Goal: Check status

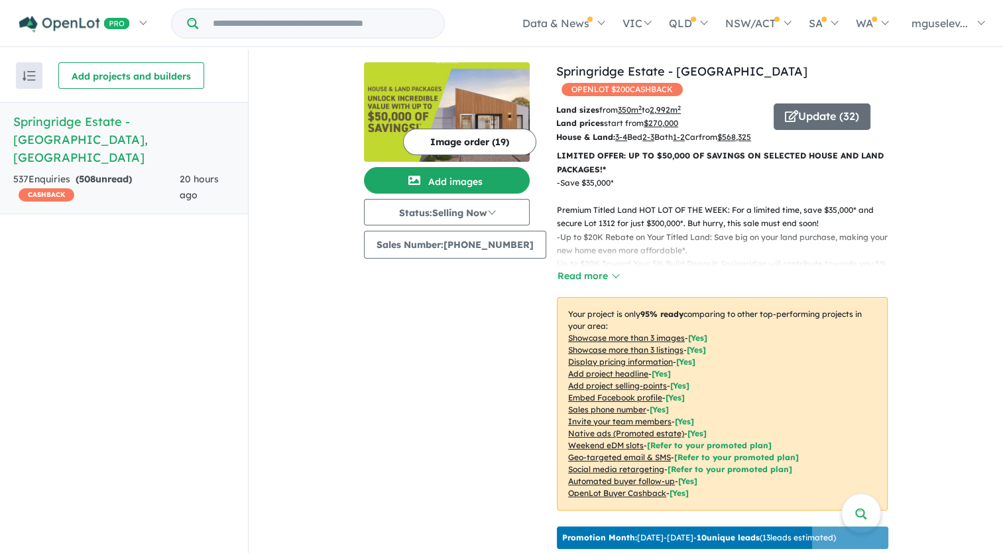
click at [253, 552] on html "Skip to main content Homepage My Dashboard (1) Buyer Demand Index Suburb/Counci…" at bounding box center [501, 276] width 1003 height 553
click at [99, 120] on h5 "Springridge Estate - Wallan , VIC" at bounding box center [123, 140] width 221 height 54
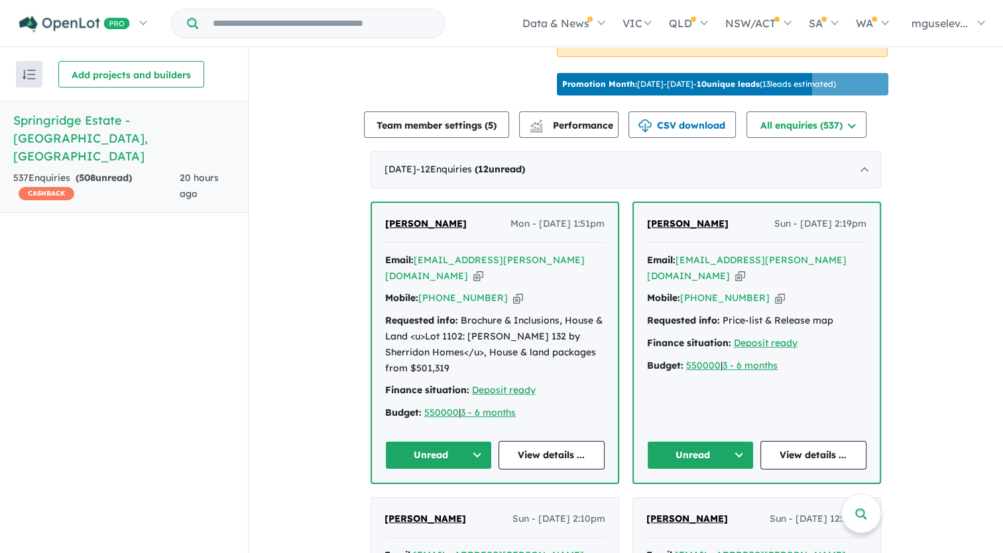
scroll to position [482, 0]
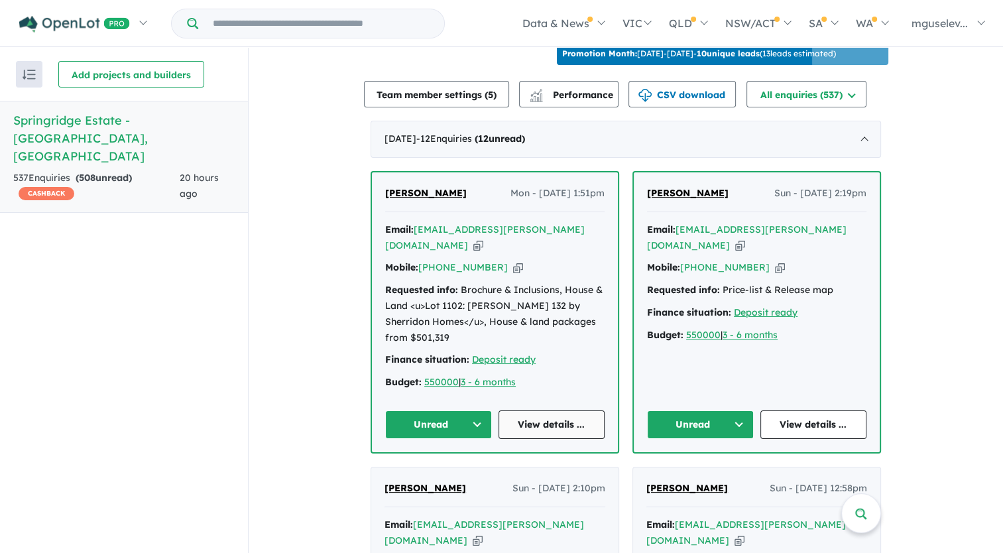
click at [535, 416] on link "View details ..." at bounding box center [551, 424] width 107 height 28
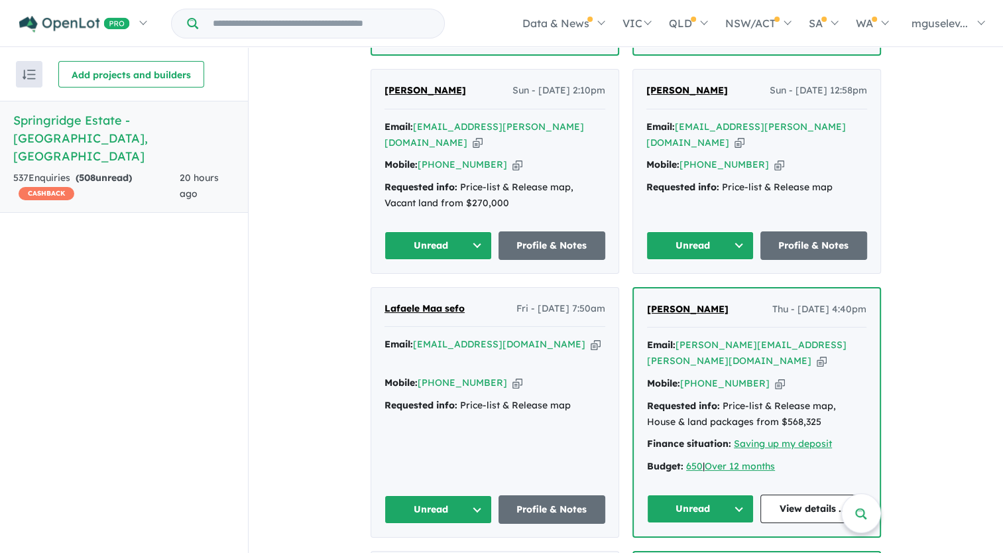
scroll to position [549, 0]
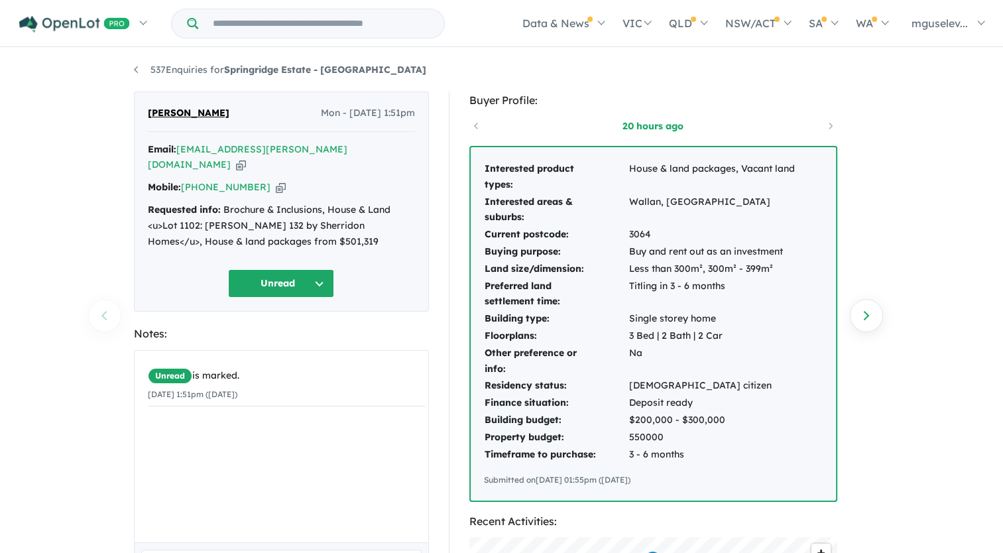
click at [246, 158] on icon "button" at bounding box center [241, 165] width 10 height 14
click at [297, 269] on button "Unread" at bounding box center [281, 283] width 106 height 28
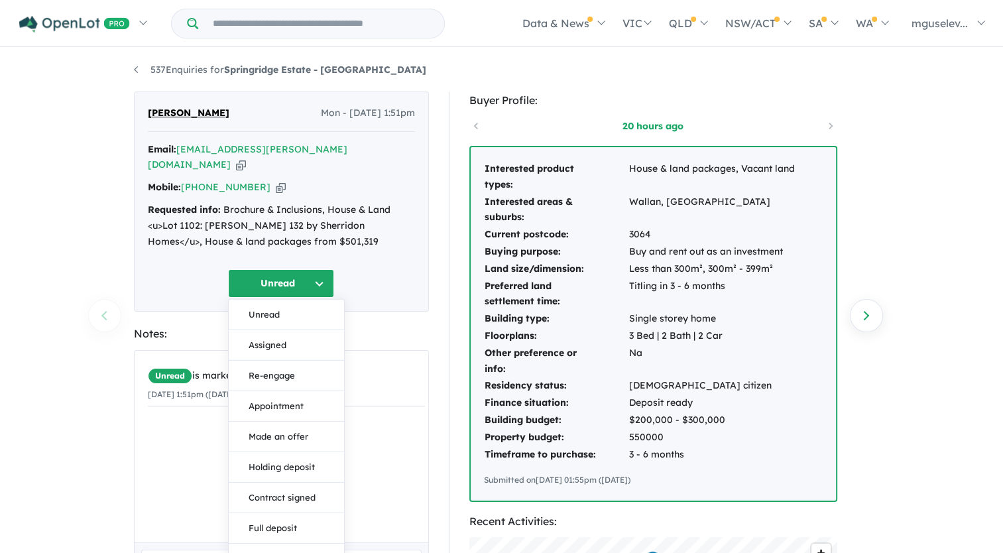
click at [276, 203] on div "Requested info: Brochure & Inclusions, House & Land <u>Lot 1102: [PERSON_NAME] …" at bounding box center [281, 225] width 267 height 47
